Goal: Find specific page/section: Find specific page/section

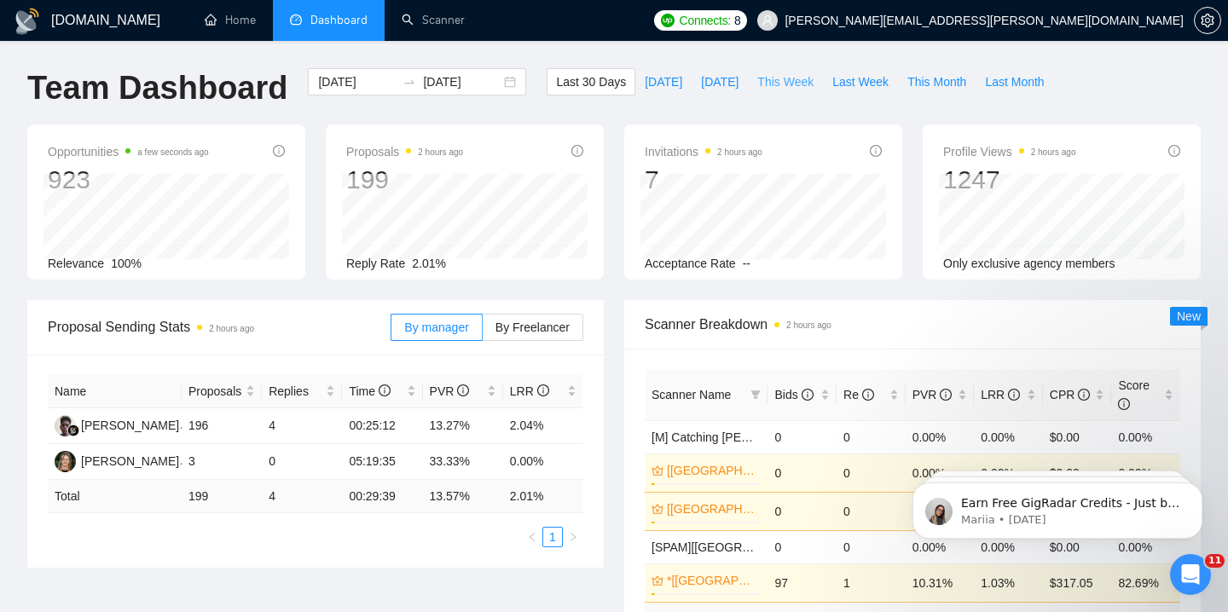
click at [780, 83] on span "This Week" at bounding box center [785, 81] width 56 height 19
type input "[DATE]"
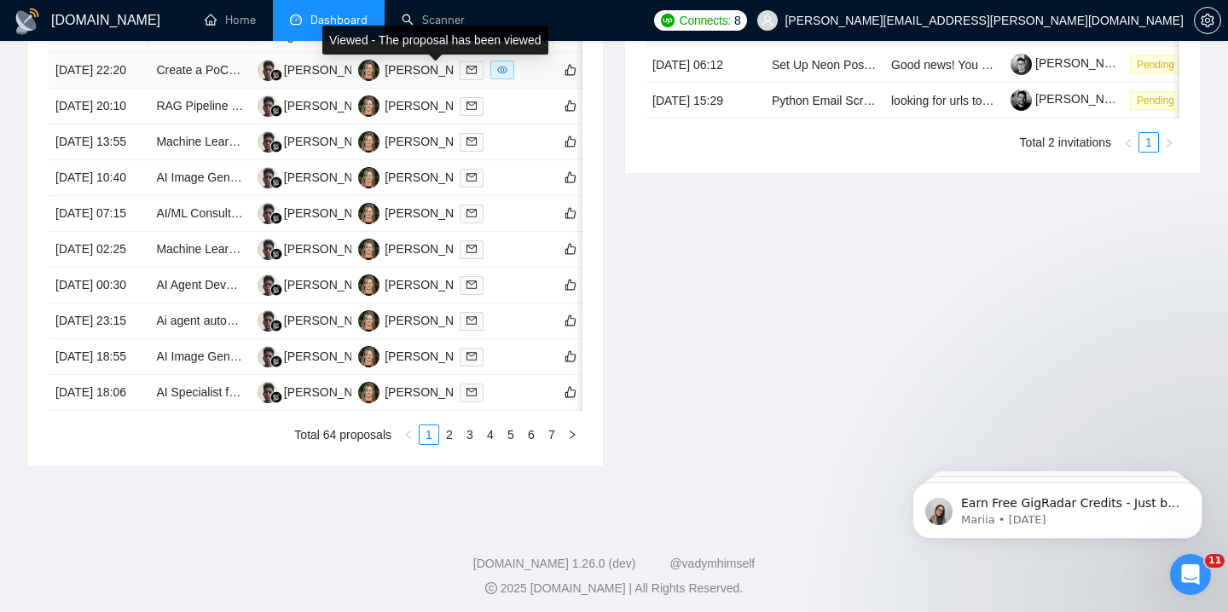
scroll to position [936, 0]
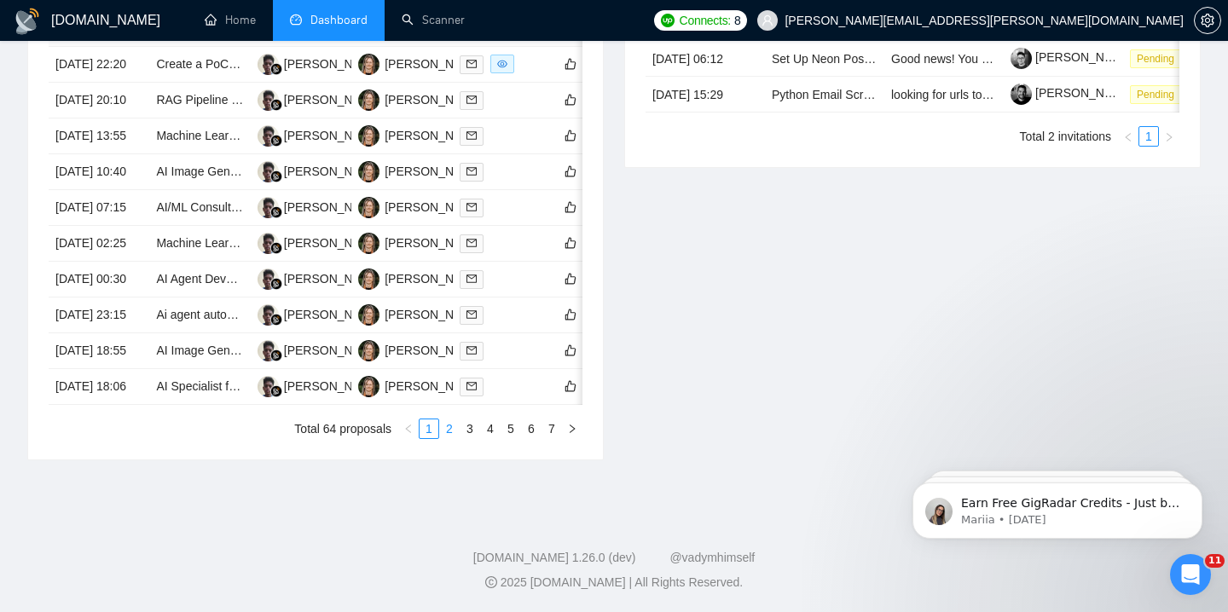
click at [451, 431] on link "2" at bounding box center [449, 429] width 19 height 19
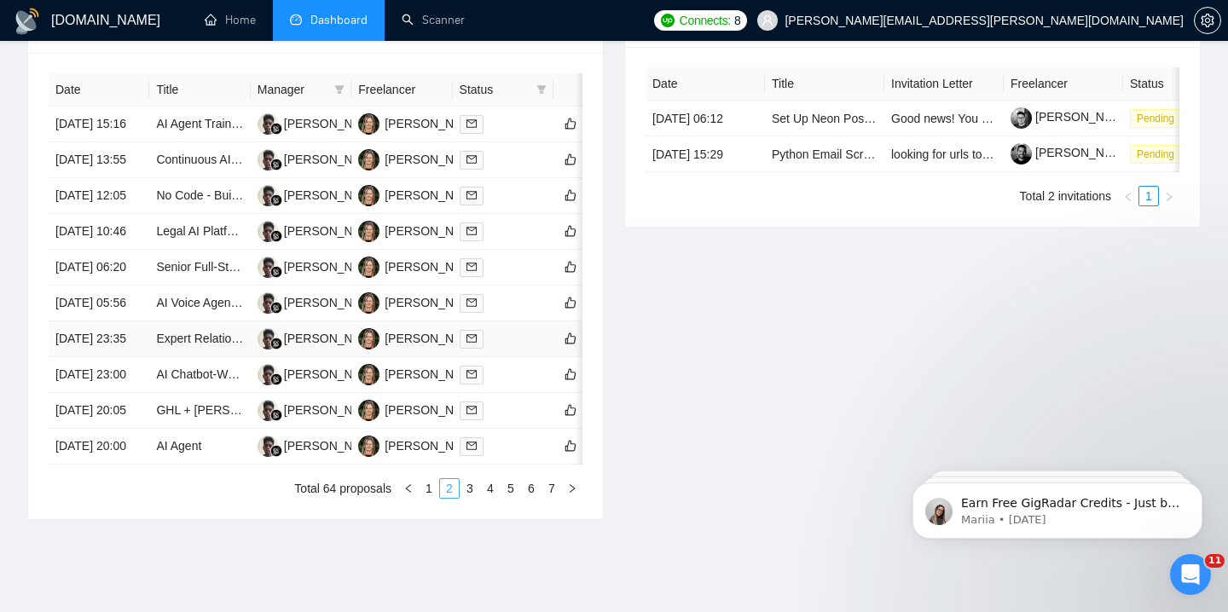
scroll to position [936, 0]
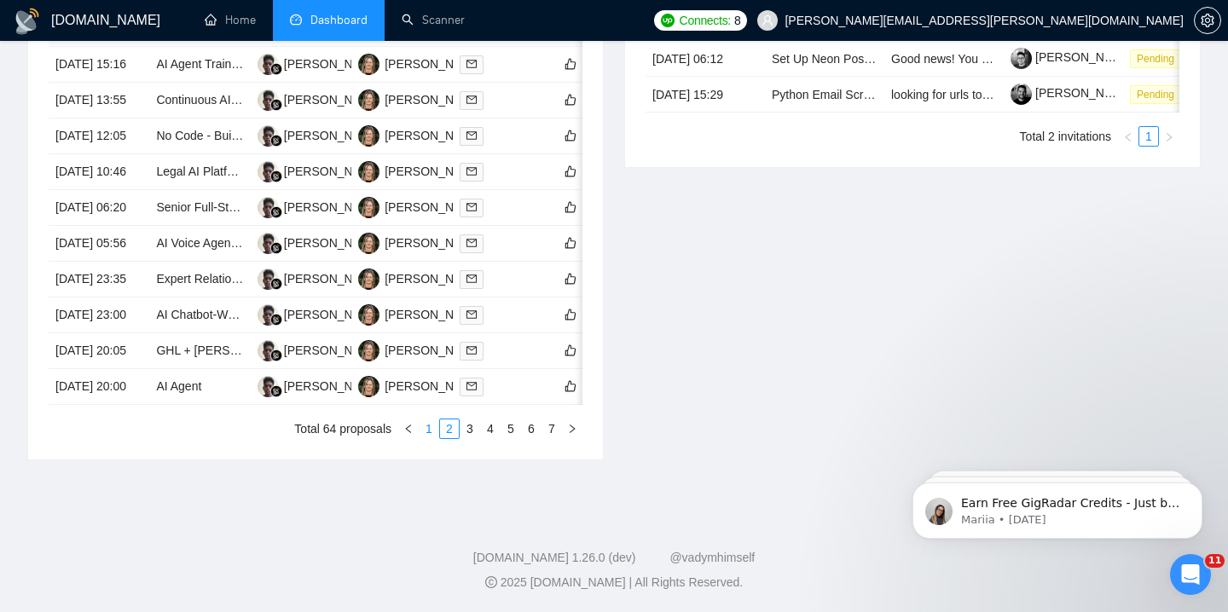
click at [428, 427] on link "1" at bounding box center [429, 429] width 19 height 19
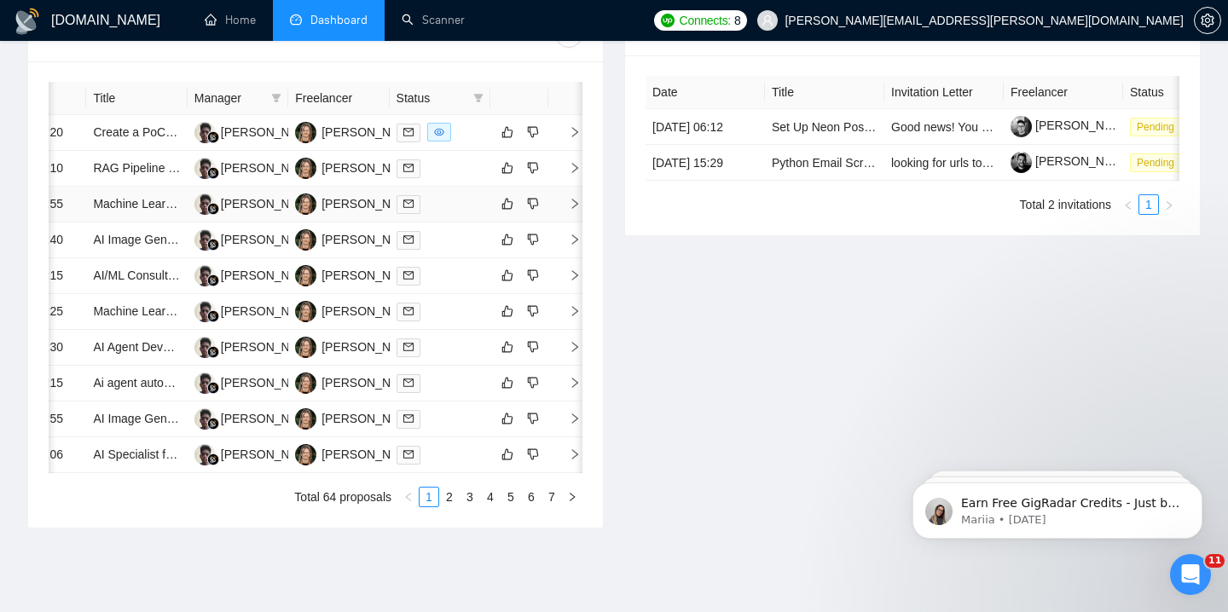
scroll to position [0, 0]
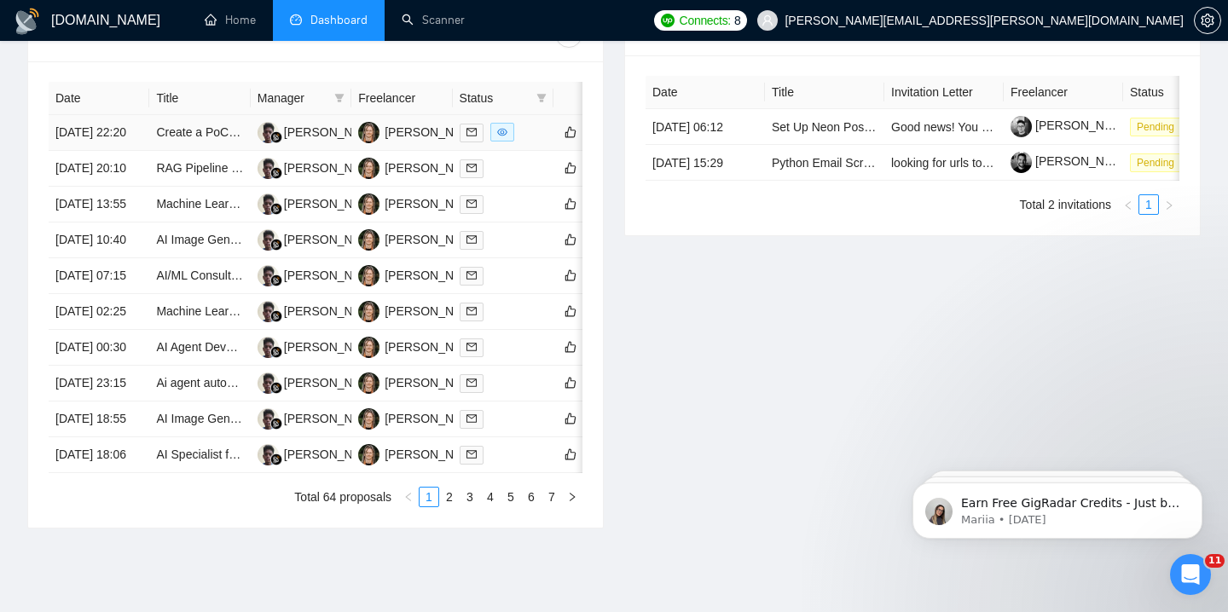
click at [521, 150] on td at bounding box center [503, 133] width 101 height 36
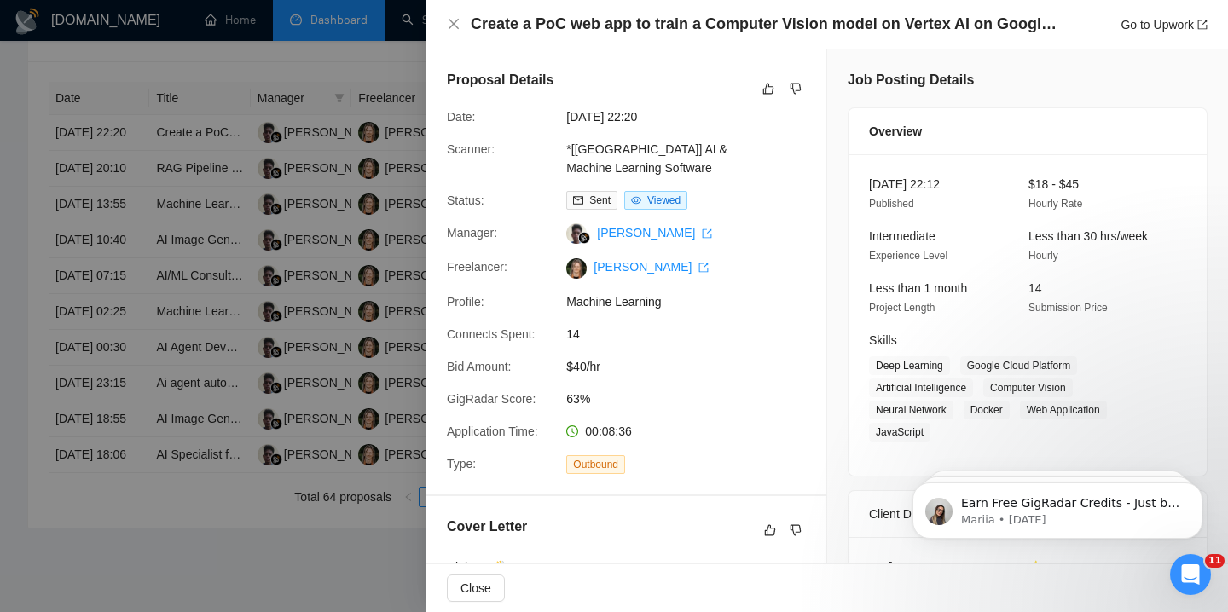
click at [350, 223] on div at bounding box center [614, 306] width 1228 height 612
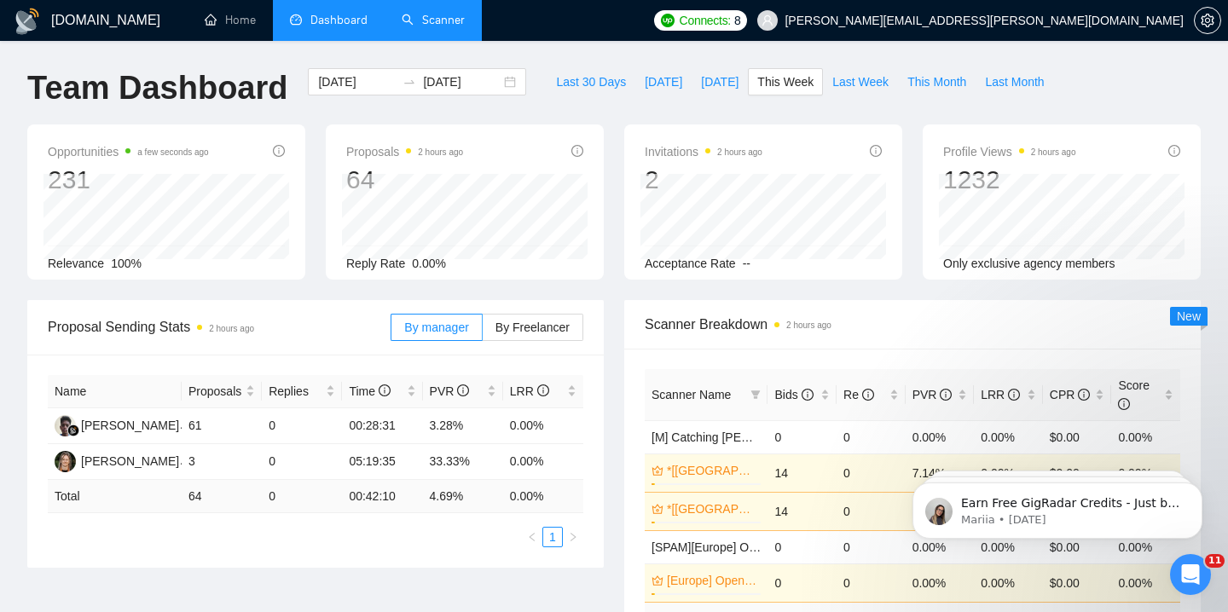
click at [443, 21] on link "Scanner" at bounding box center [433, 20] width 63 height 14
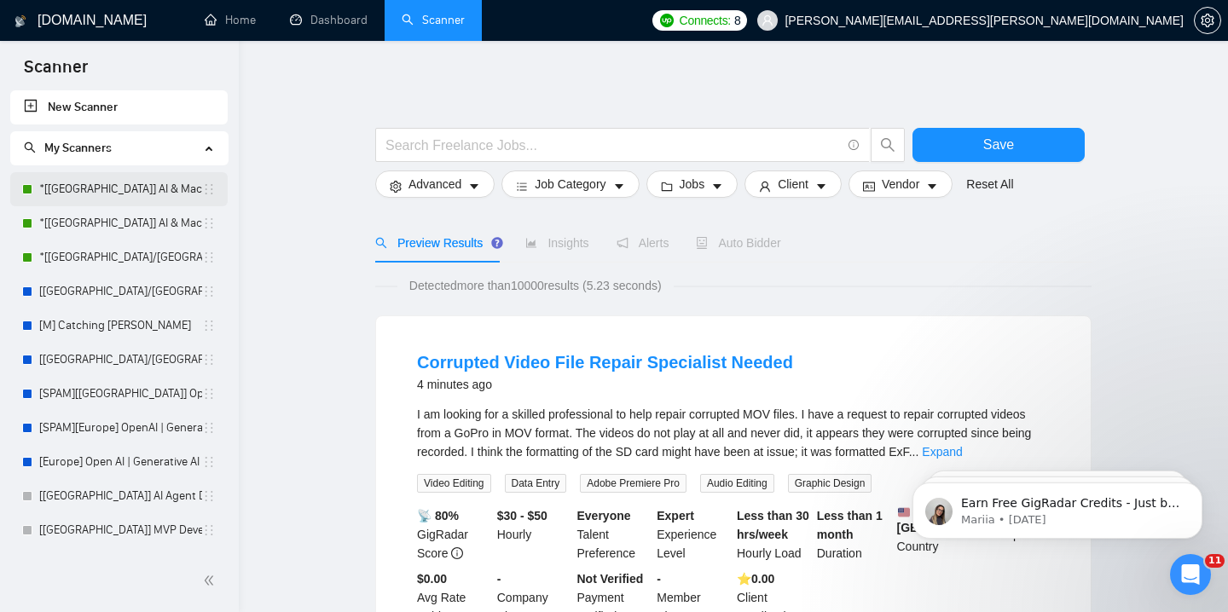
click at [146, 196] on link "*[[GEOGRAPHIC_DATA]] AI & Machine Learning Software" at bounding box center [120, 189] width 163 height 34
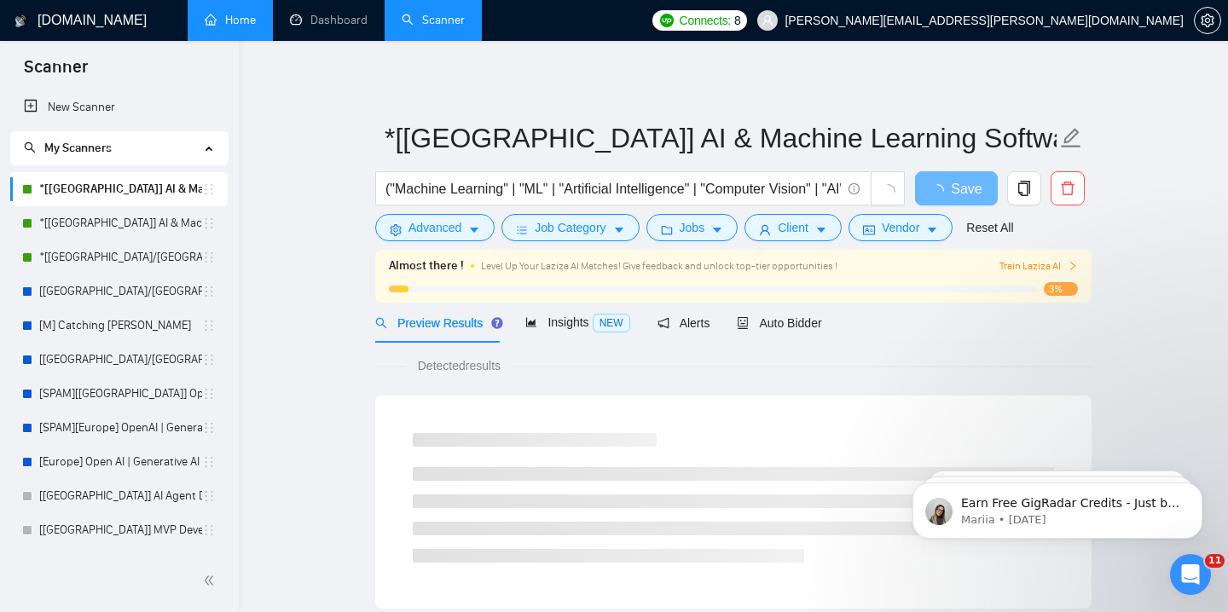
click at [250, 22] on link "Home" at bounding box center [230, 20] width 51 height 14
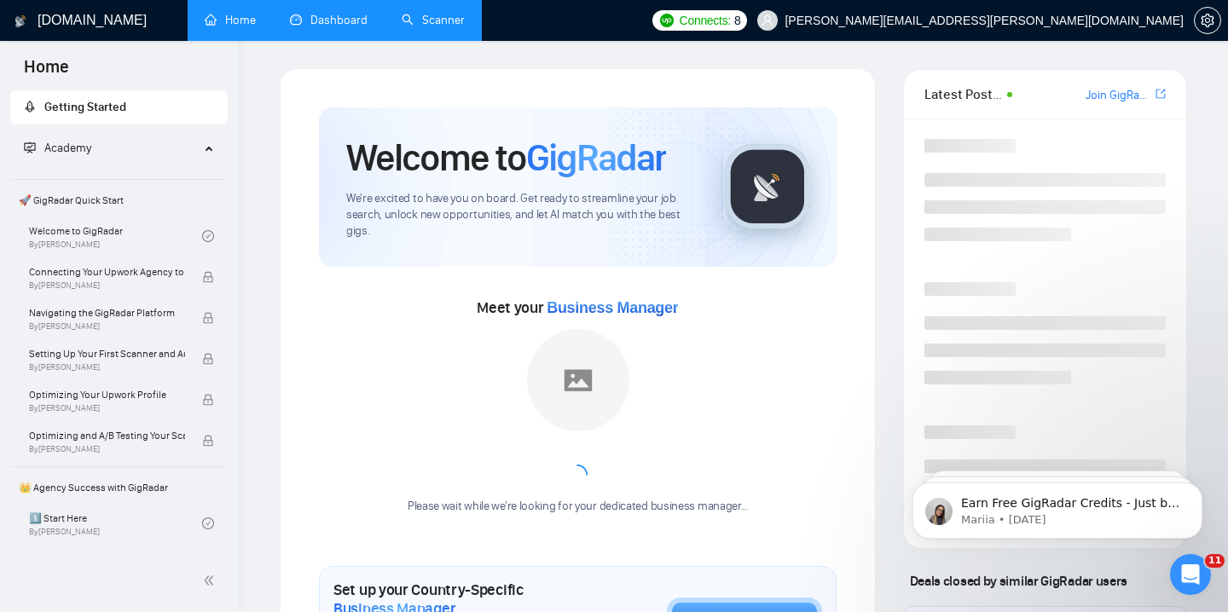
click at [317, 26] on link "Dashboard" at bounding box center [329, 20] width 78 height 14
